Goal: Transaction & Acquisition: Subscribe to service/newsletter

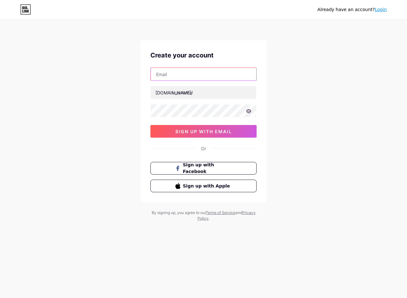
drag, startPoint x: 202, startPoint y: 77, endPoint x: 205, endPoint y: 75, distance: 3.3
click at [203, 76] on input "text" at bounding box center [203, 74] width 105 height 13
paste input "[EMAIL_ADDRESS][DOMAIN_NAME]"
type input "[EMAIL_ADDRESS][DOMAIN_NAME]"
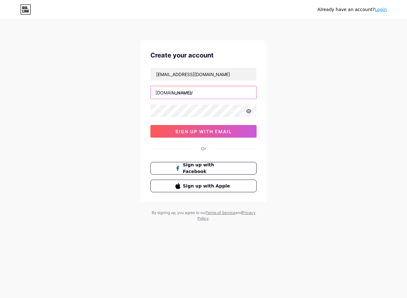
click at [209, 93] on input "text" at bounding box center [203, 92] width 105 height 13
paste input "asustotoautospin"
type input "asustotoautospin"
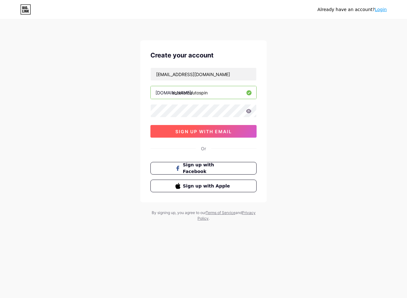
click at [165, 132] on button "sign up with email" at bounding box center [203, 131] width 106 height 13
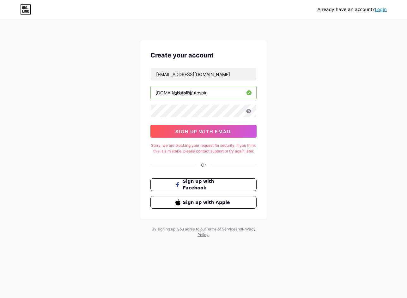
click at [384, 8] on link "Login" at bounding box center [381, 9] width 12 height 5
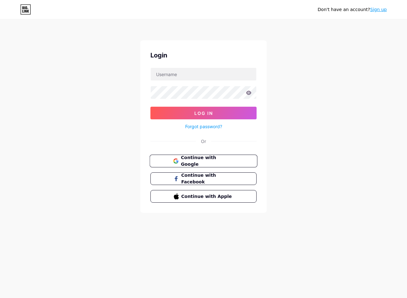
click at [176, 161] on icon at bounding box center [177, 162] width 3 height 3
